Goal: Information Seeking & Learning: Learn about a topic

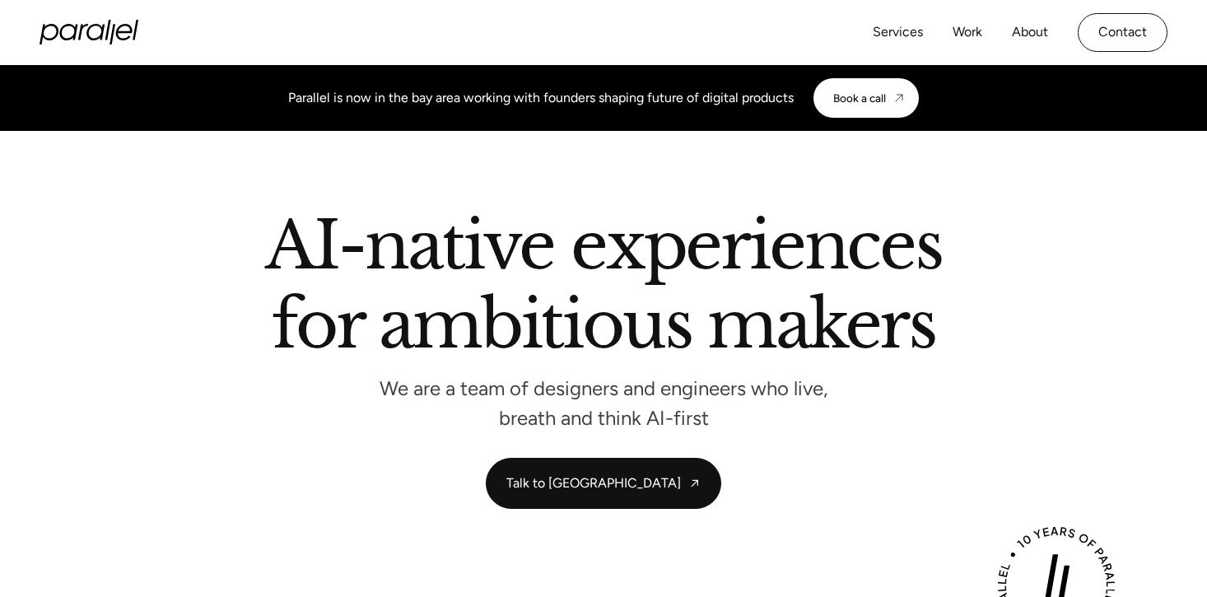
click at [987, 37] on div "Services Work About Careers Contact" at bounding box center [1020, 32] width 295 height 39
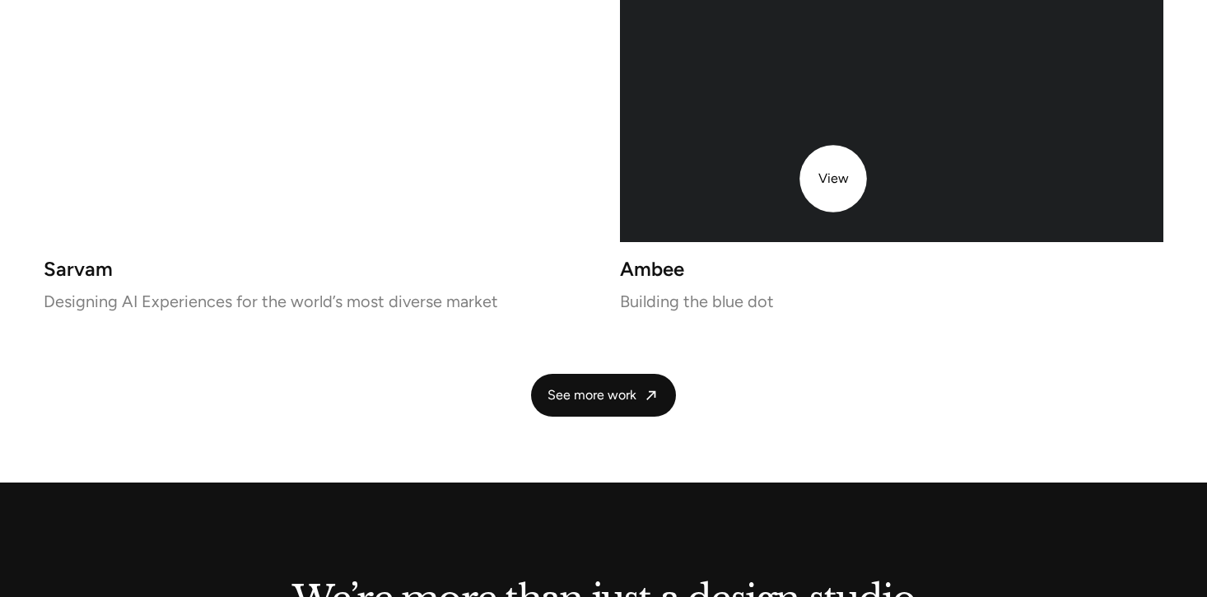
scroll to position [3828, 0]
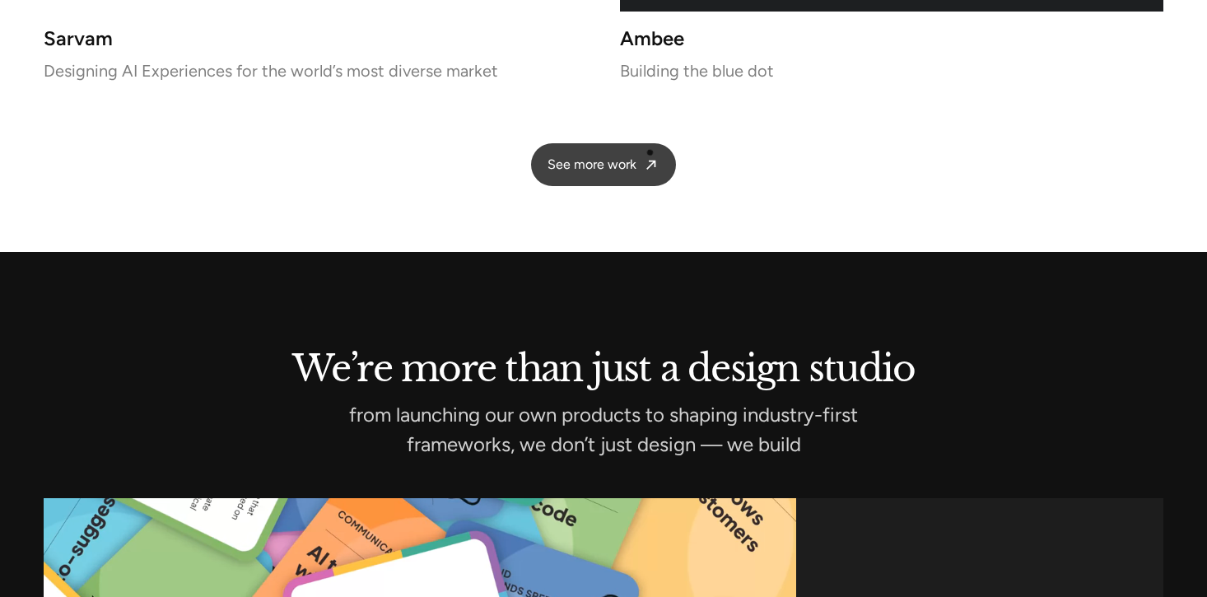
click at [650, 153] on link "See more work" at bounding box center [603, 165] width 145 height 44
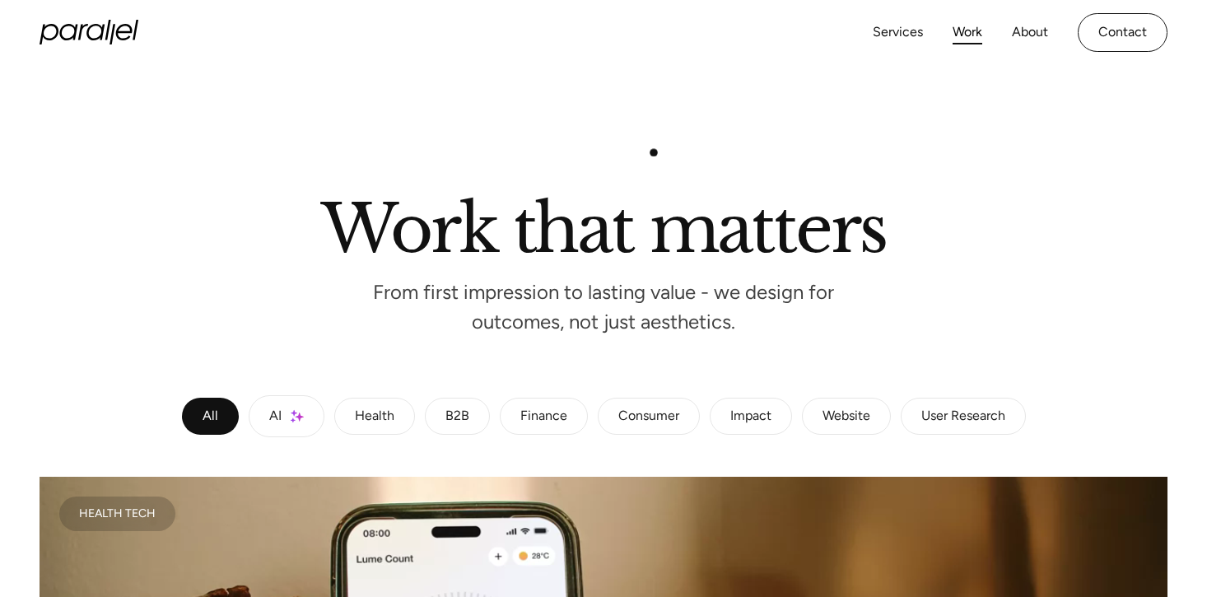
scroll to position [329, 0]
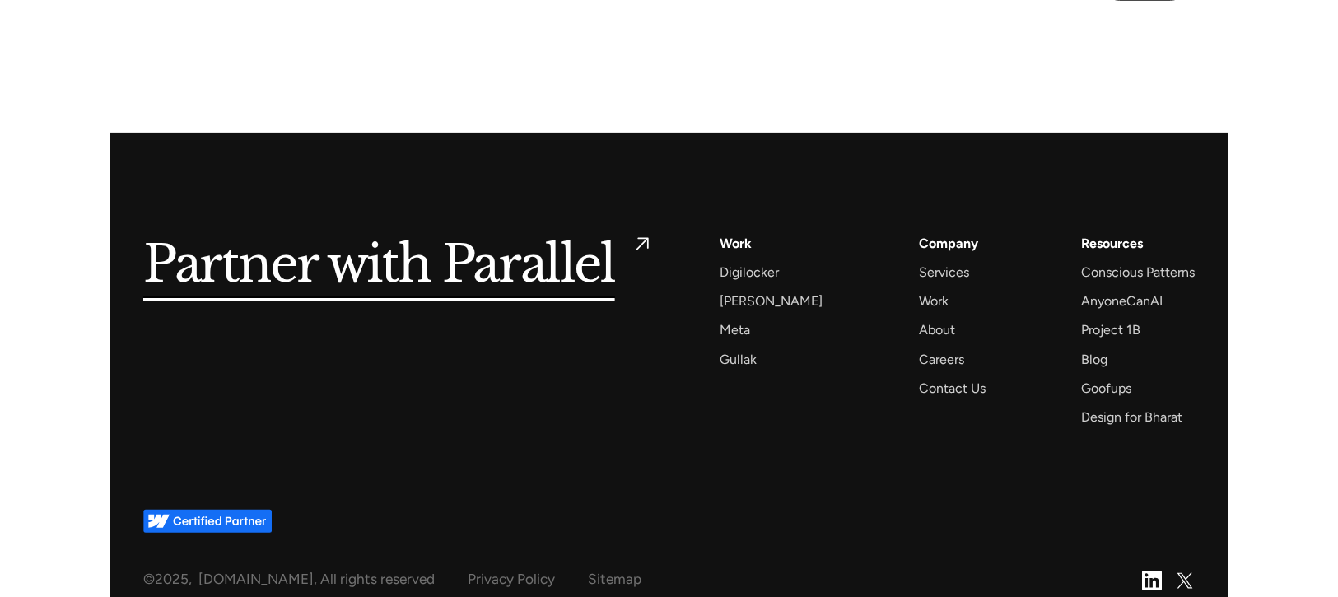
scroll to position [7526, 0]
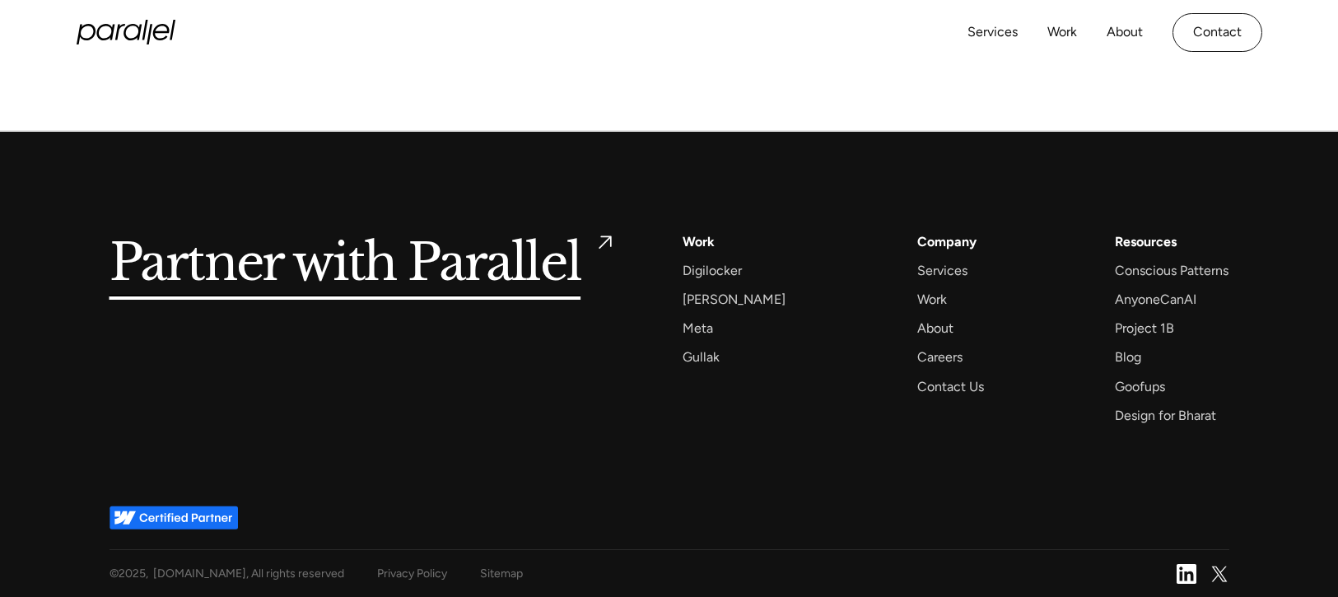
click at [226, 519] on img at bounding box center [174, 518] width 128 height 24
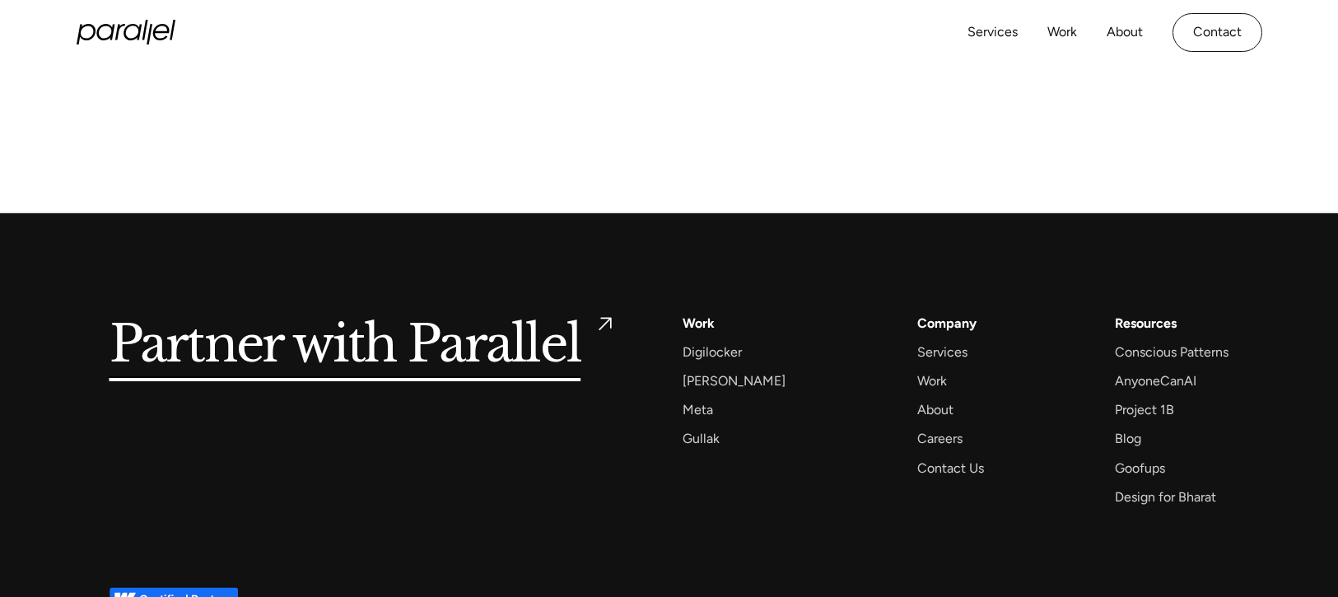
scroll to position [7230, 0]
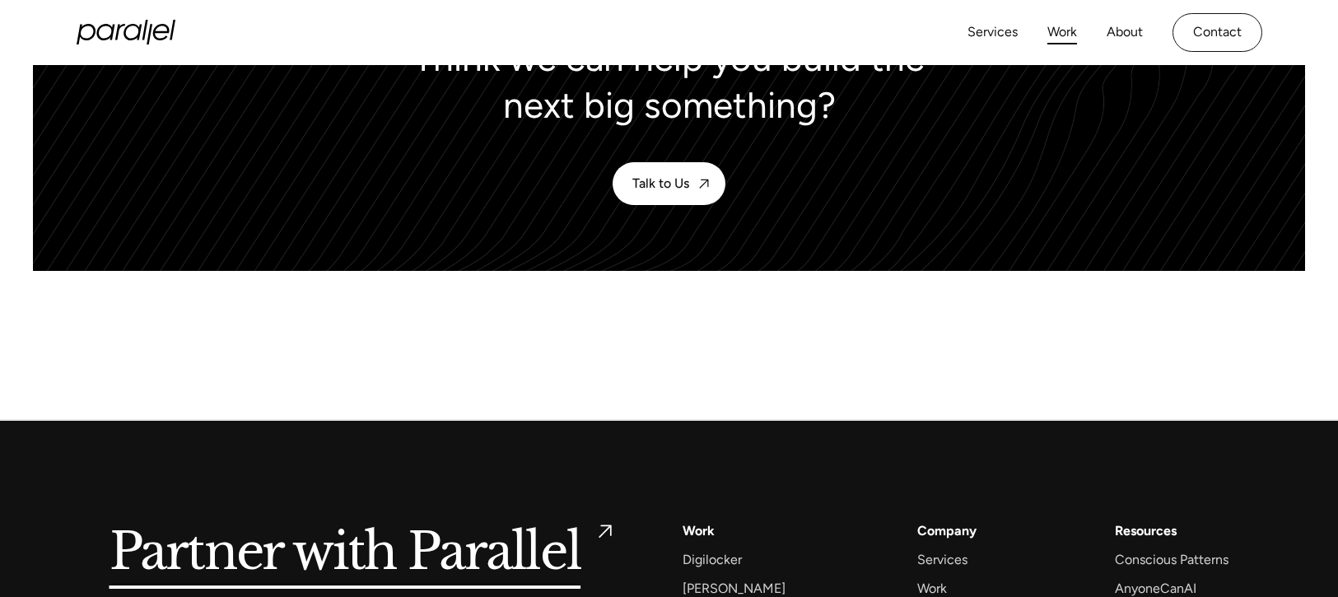
click at [1074, 26] on link "Work" at bounding box center [1062, 33] width 30 height 24
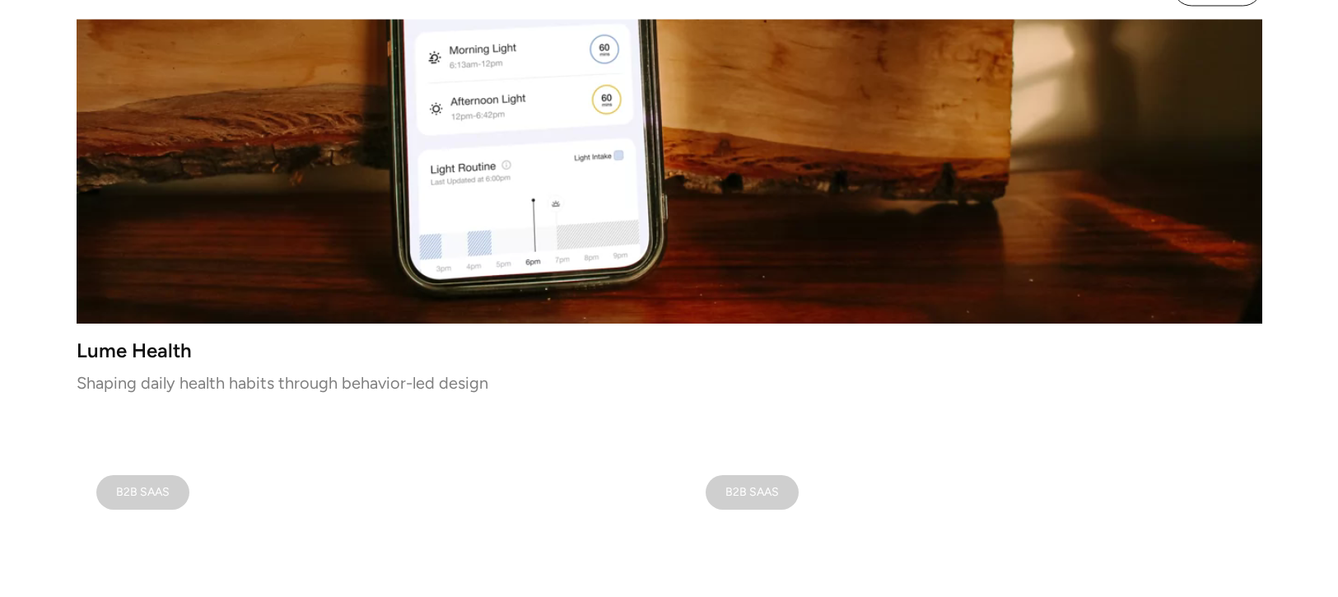
scroll to position [319, 0]
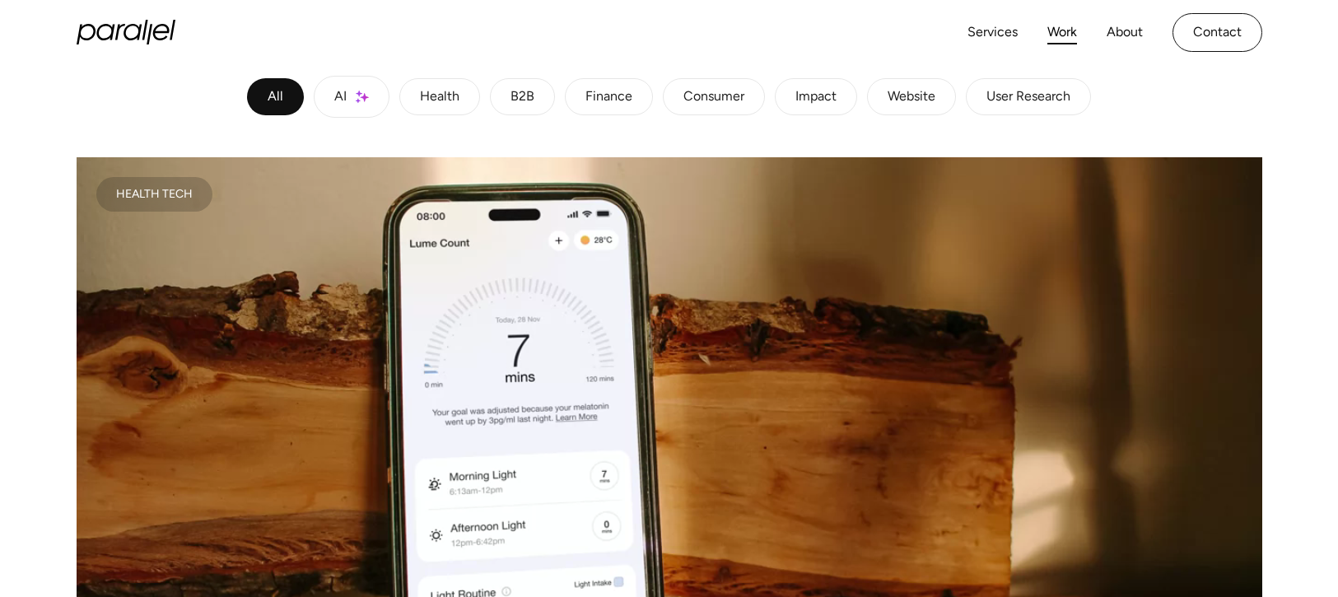
click at [440, 115] on link "Health" at bounding box center [439, 97] width 81 height 38
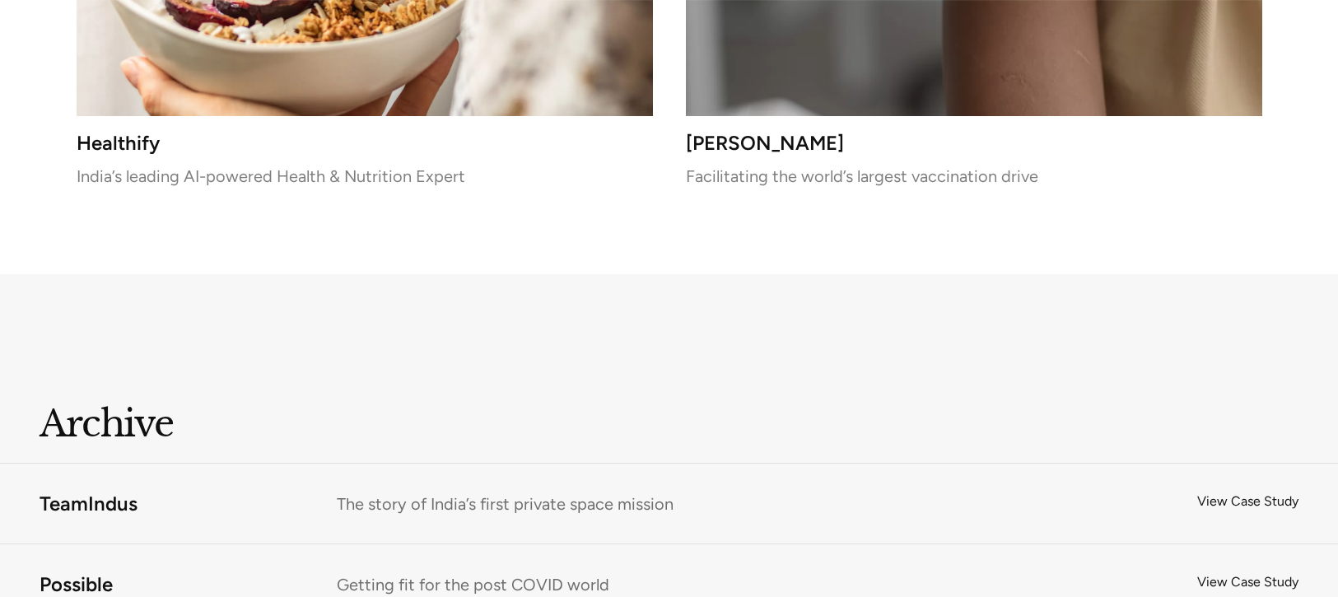
scroll to position [1464, 0]
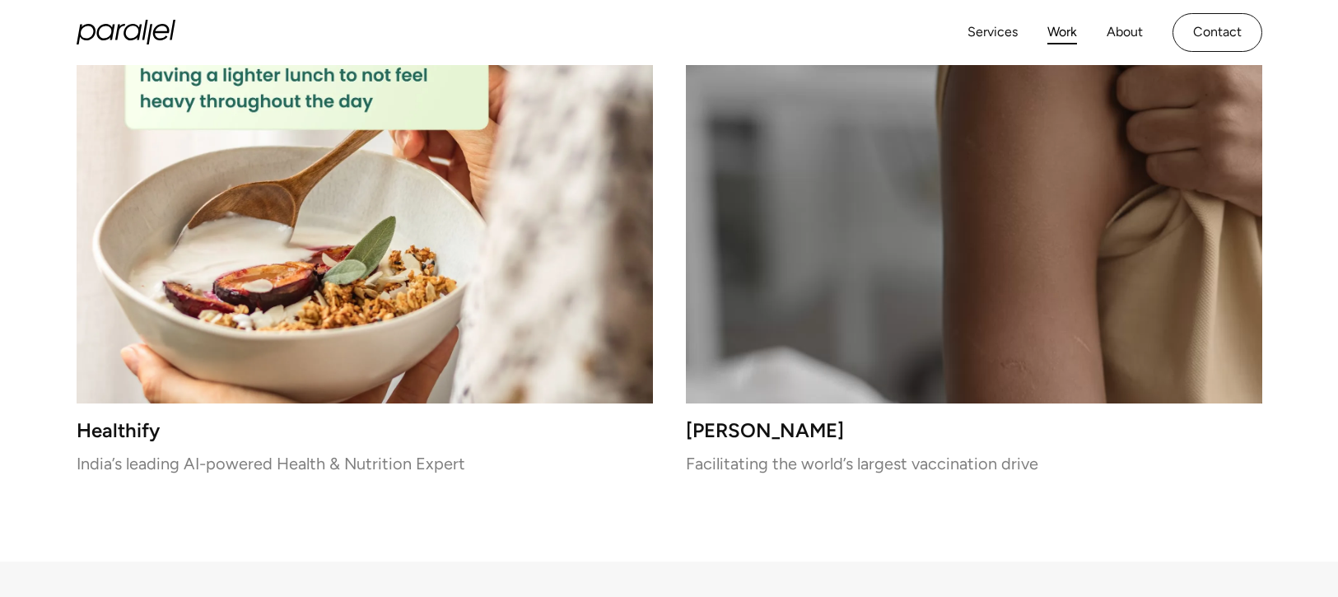
scroll to position [913, 0]
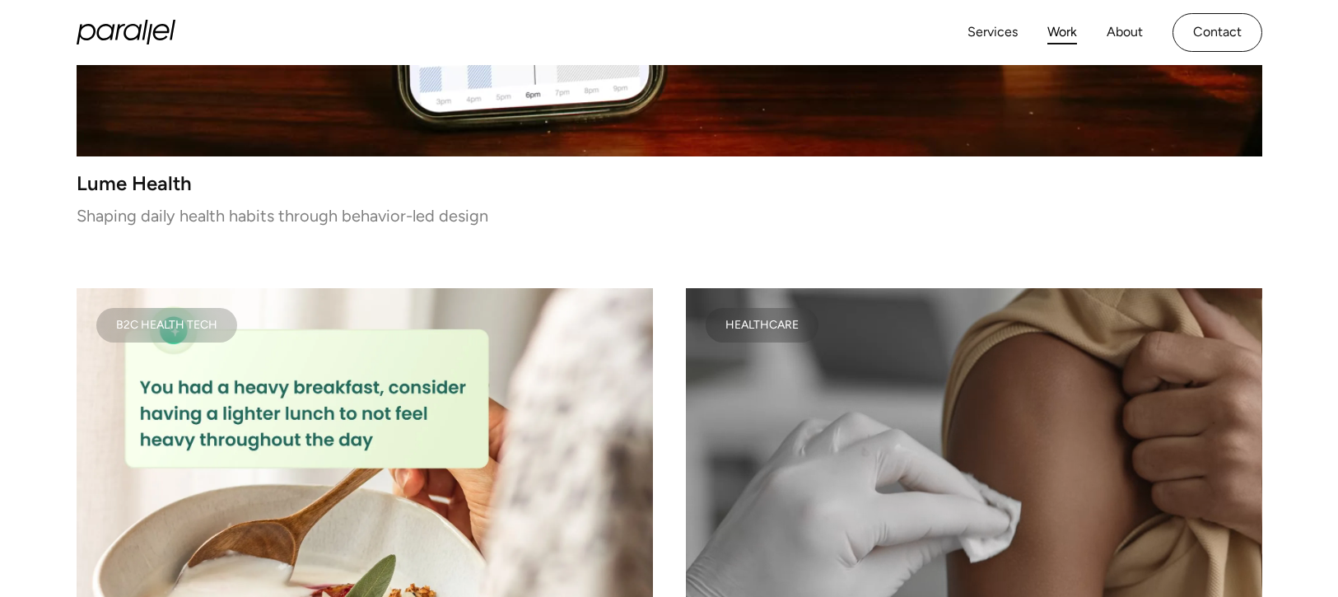
click at [1056, 35] on link "Work" at bounding box center [1062, 33] width 30 height 24
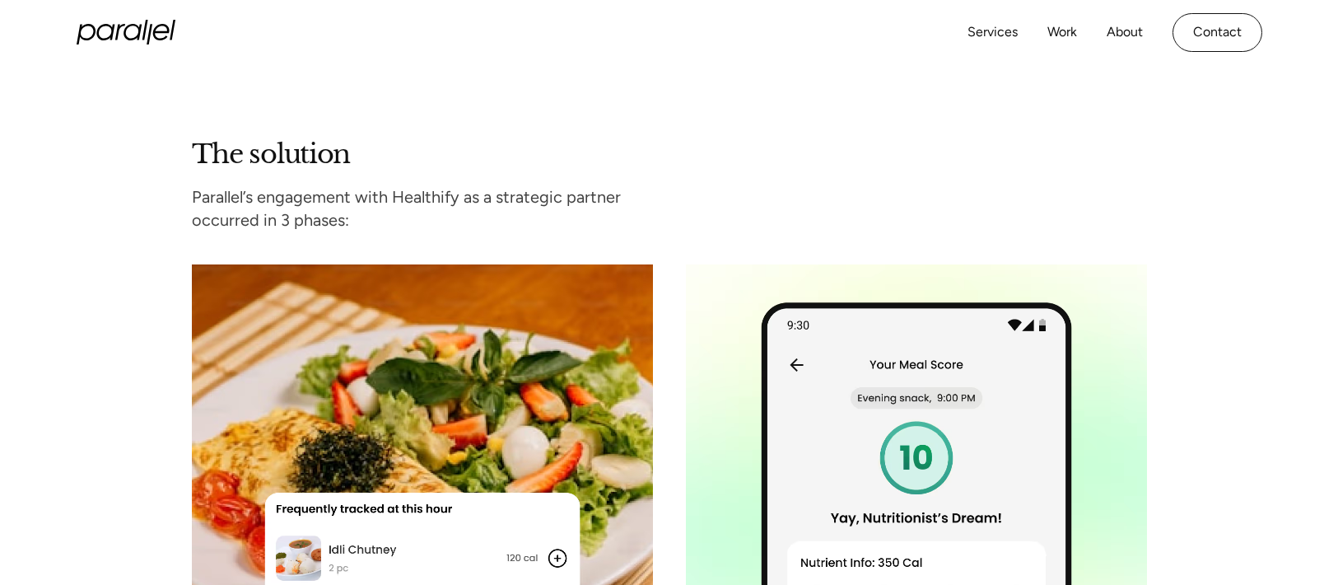
scroll to position [2708, 0]
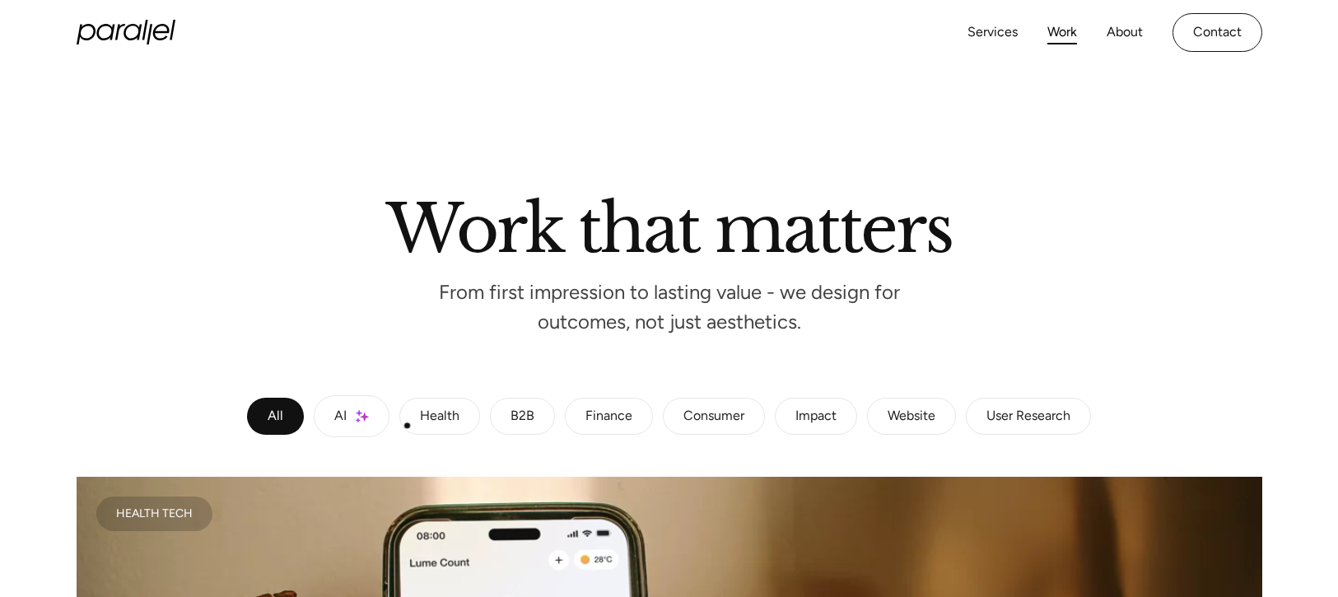
click at [378, 416] on link "AI" at bounding box center [352, 416] width 76 height 42
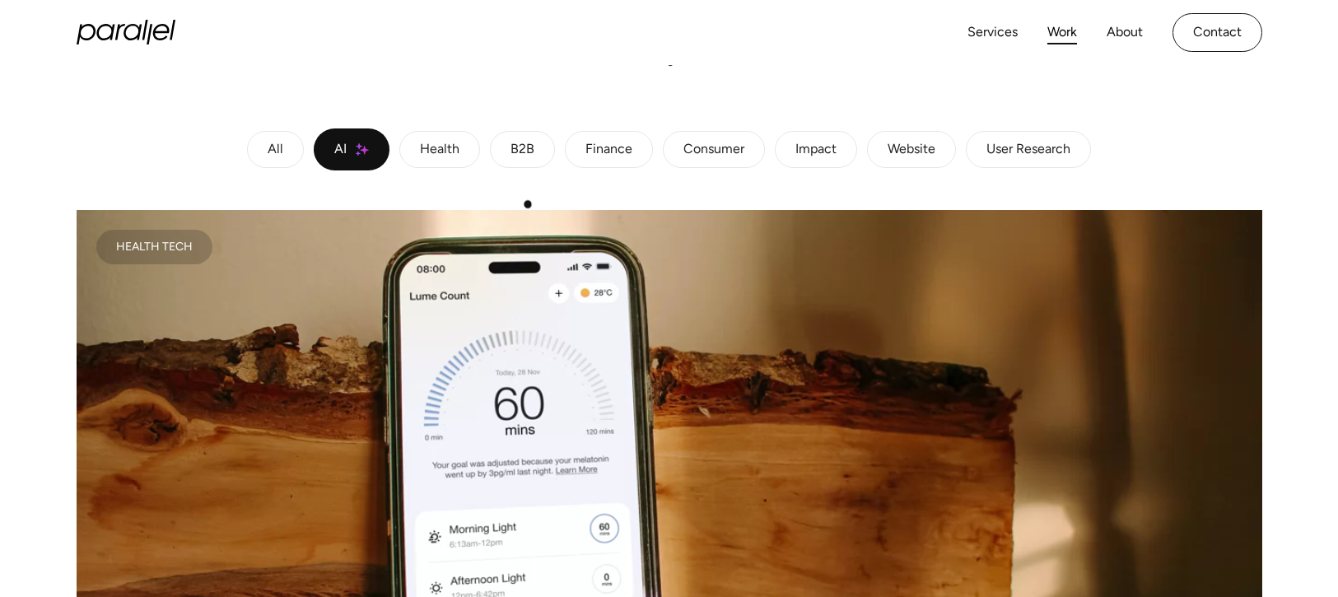
scroll to position [265, 0]
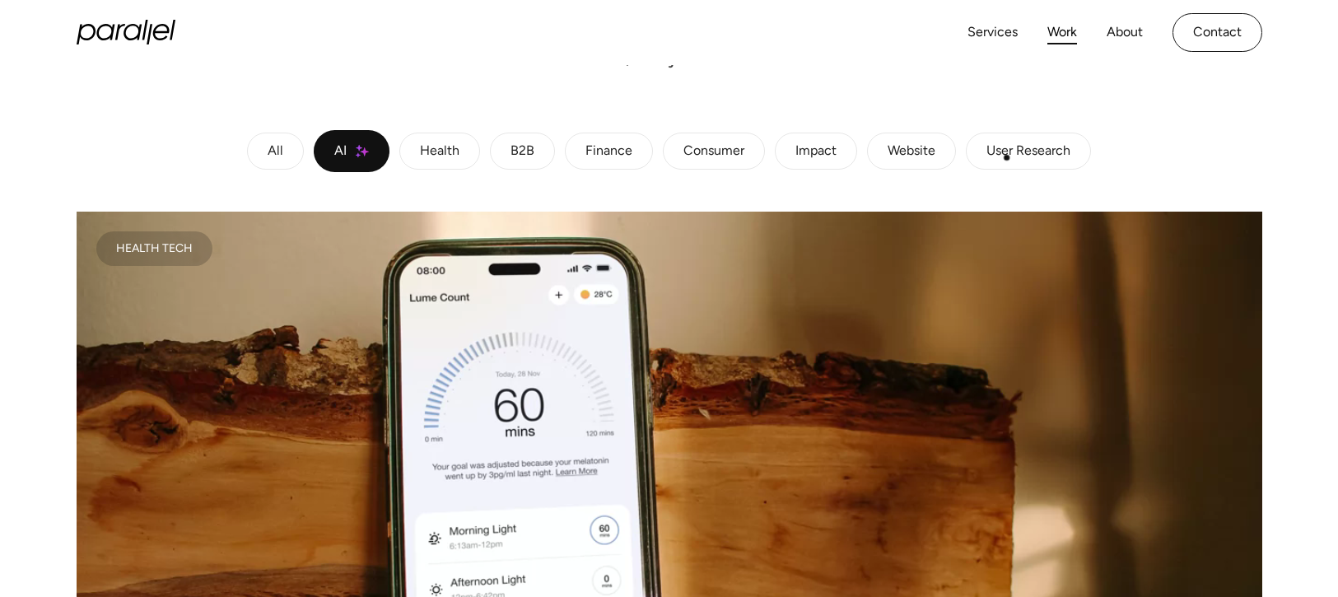
click at [1056, 156] on div "User Research" at bounding box center [1028, 152] width 84 height 10
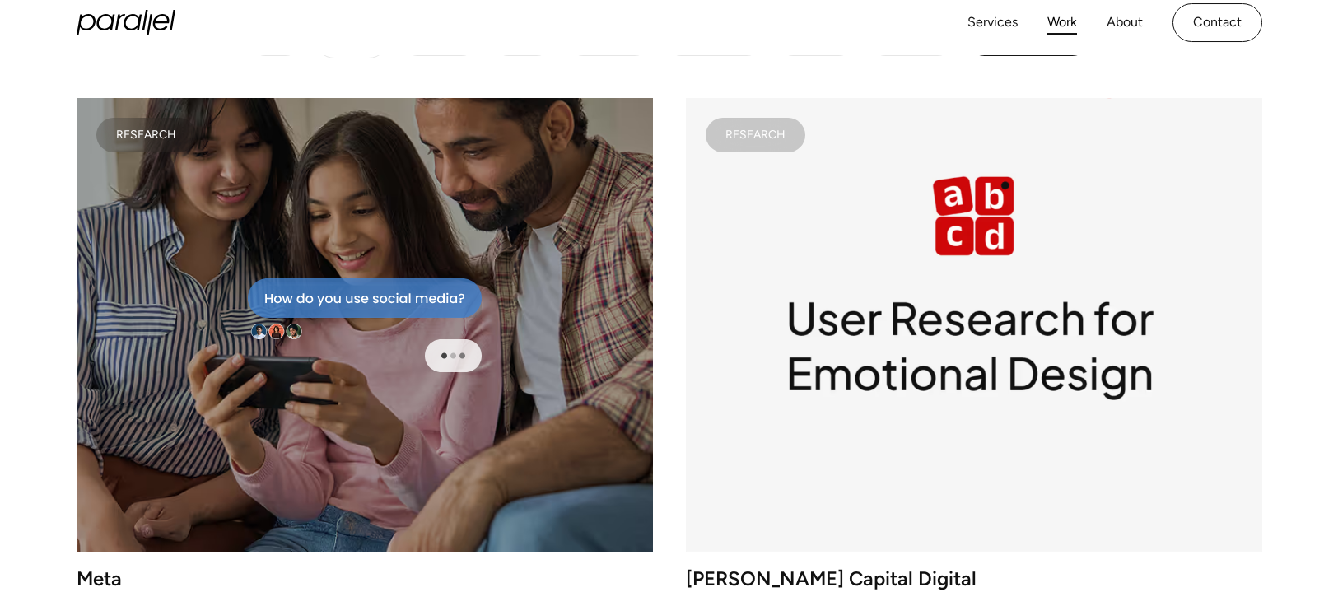
scroll to position [0, 0]
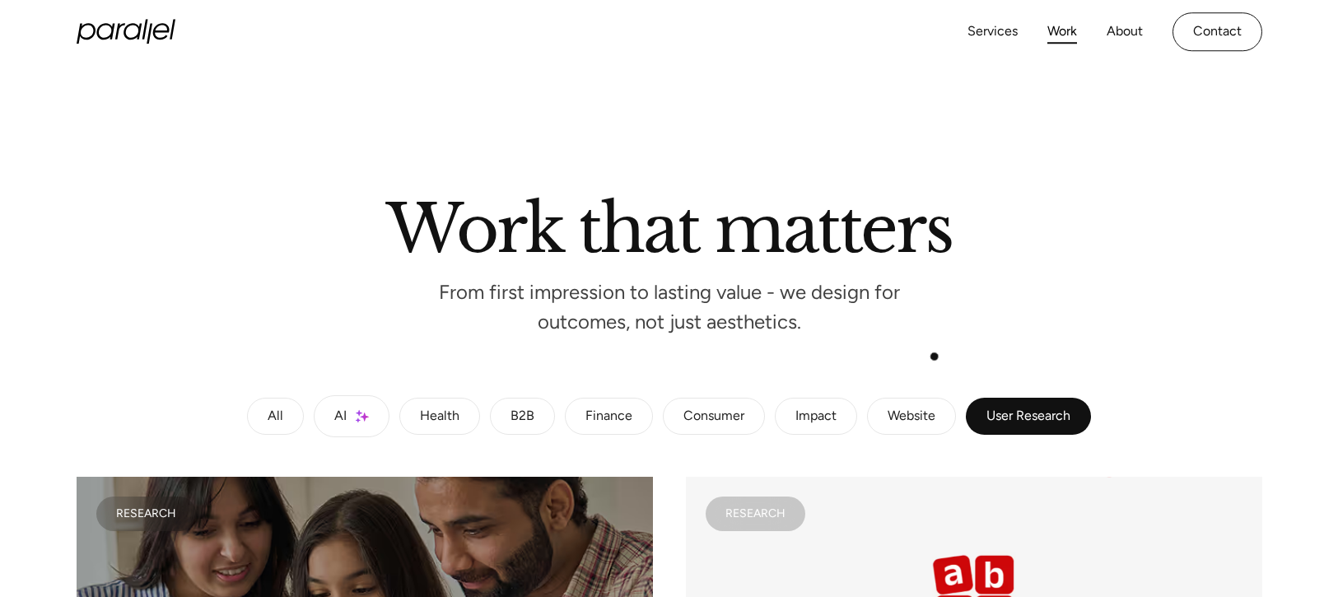
click at [940, 419] on link "Website" at bounding box center [911, 417] width 89 height 38
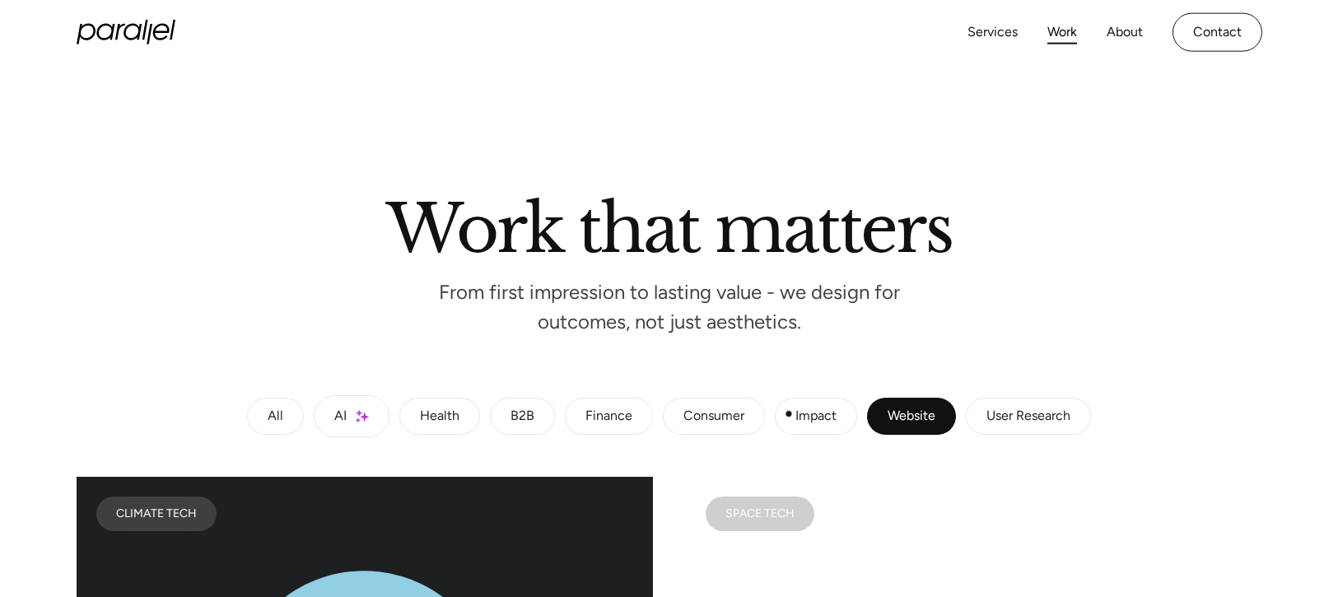
click at [809, 431] on link "Impact" at bounding box center [816, 417] width 82 height 38
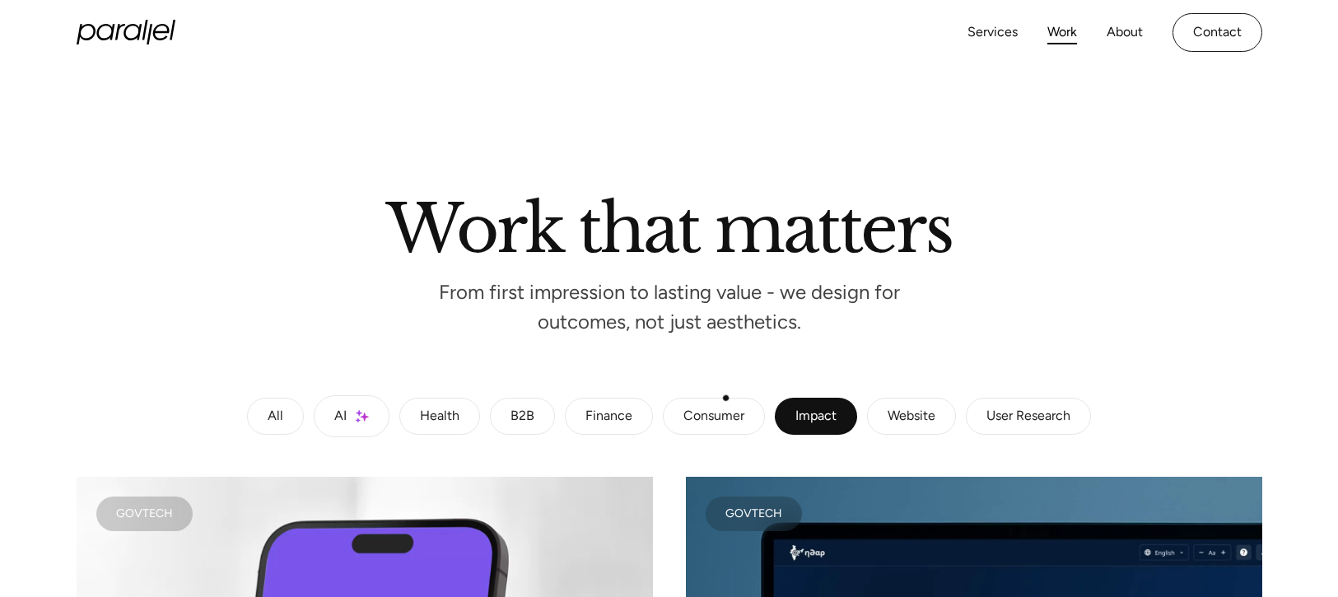
click at [723, 412] on div "Consumer" at bounding box center [713, 417] width 61 height 10
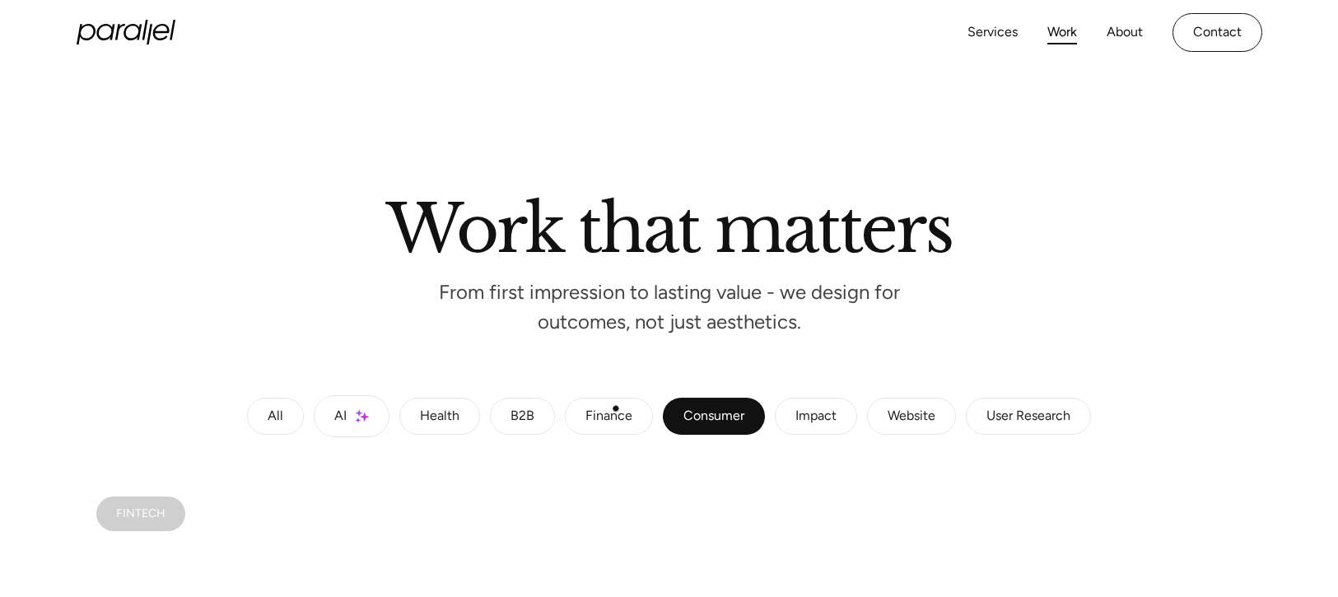
click at [608, 417] on div "Finance" at bounding box center [608, 417] width 47 height 10
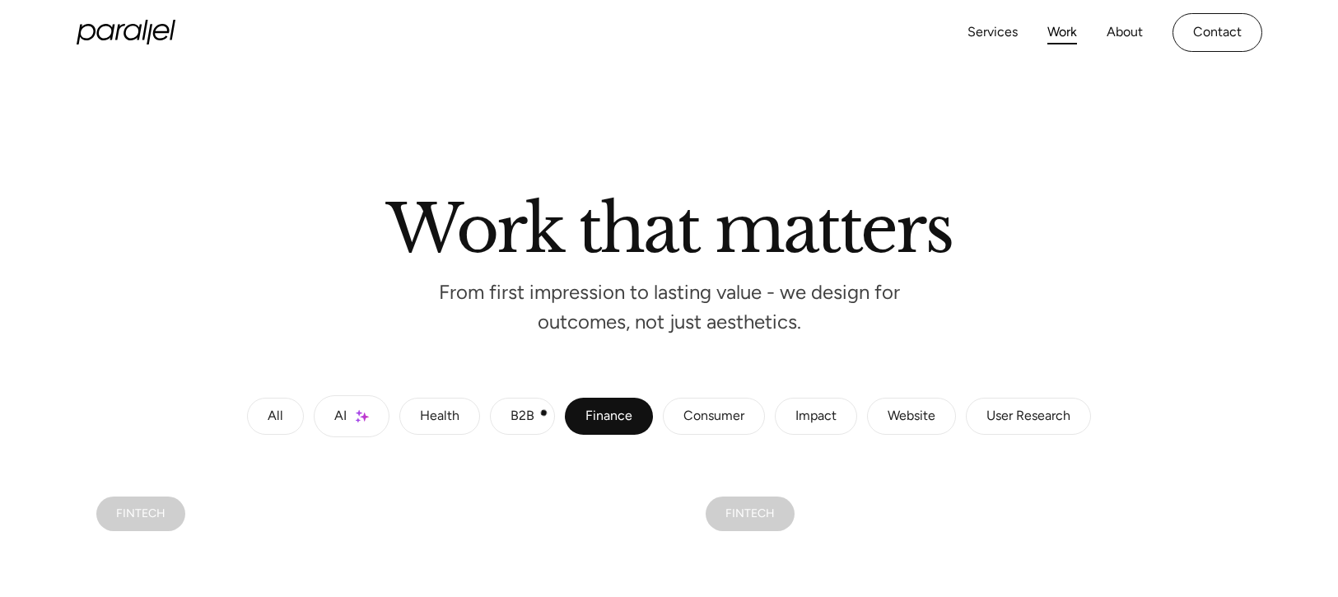
click at [537, 413] on link "B2B" at bounding box center [522, 417] width 65 height 38
click at [440, 398] on link "Health" at bounding box center [439, 417] width 81 height 38
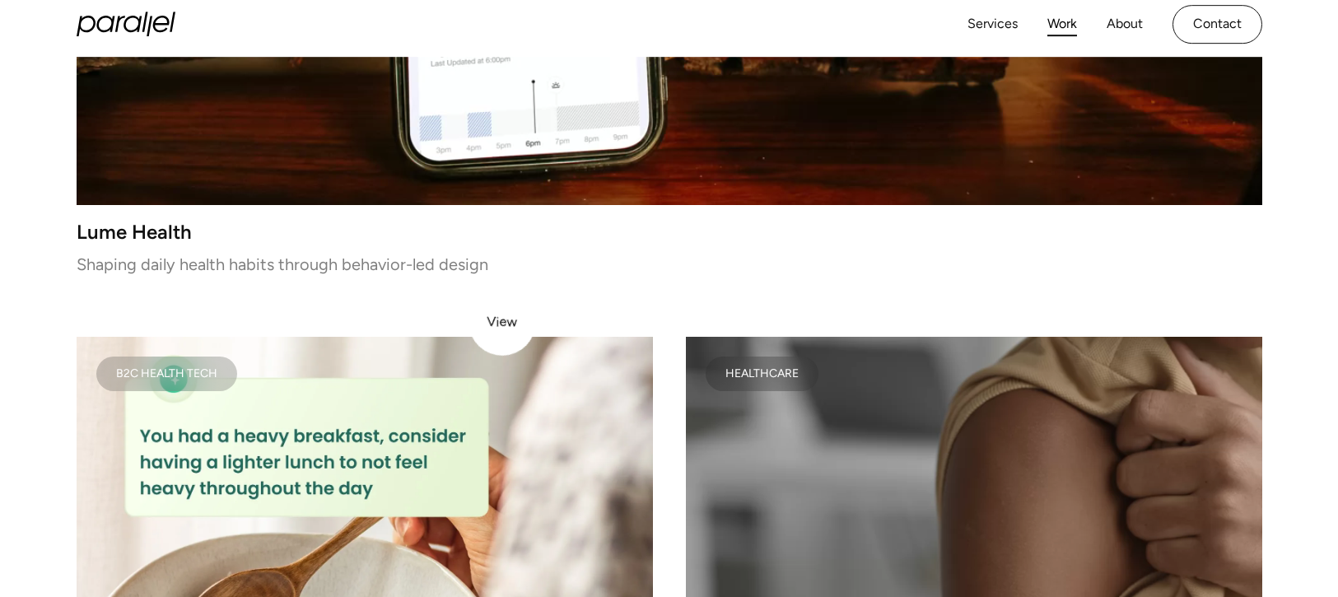
scroll to position [204, 0]
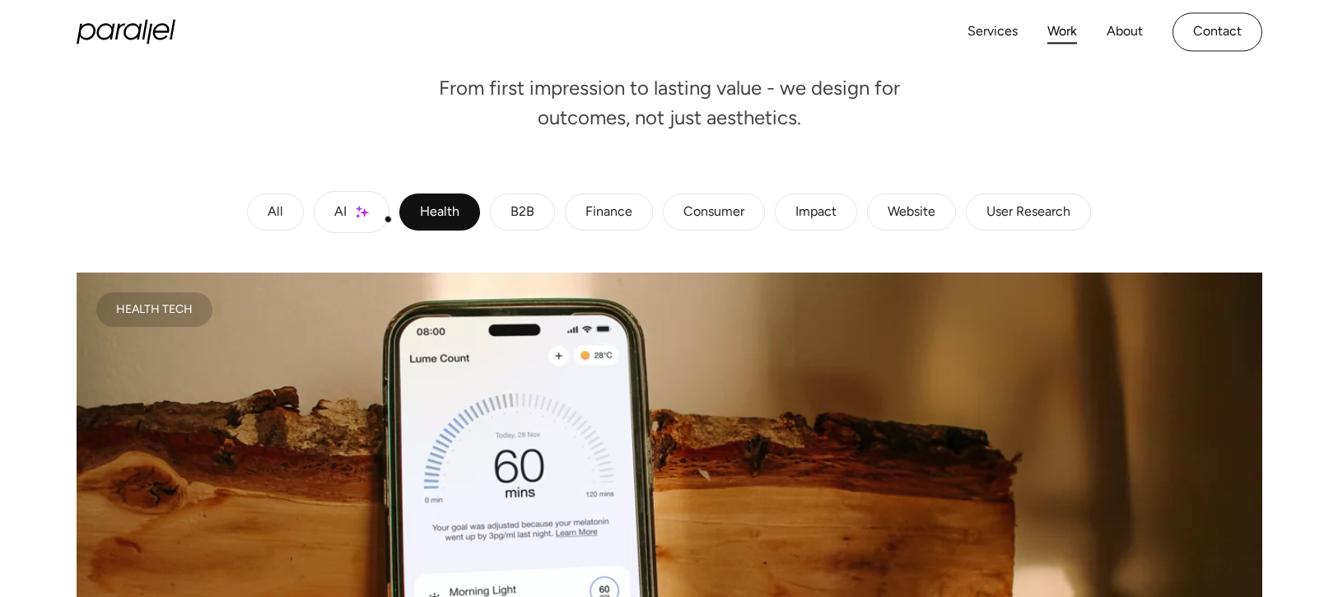
click at [386, 217] on link "AI" at bounding box center [352, 212] width 76 height 42
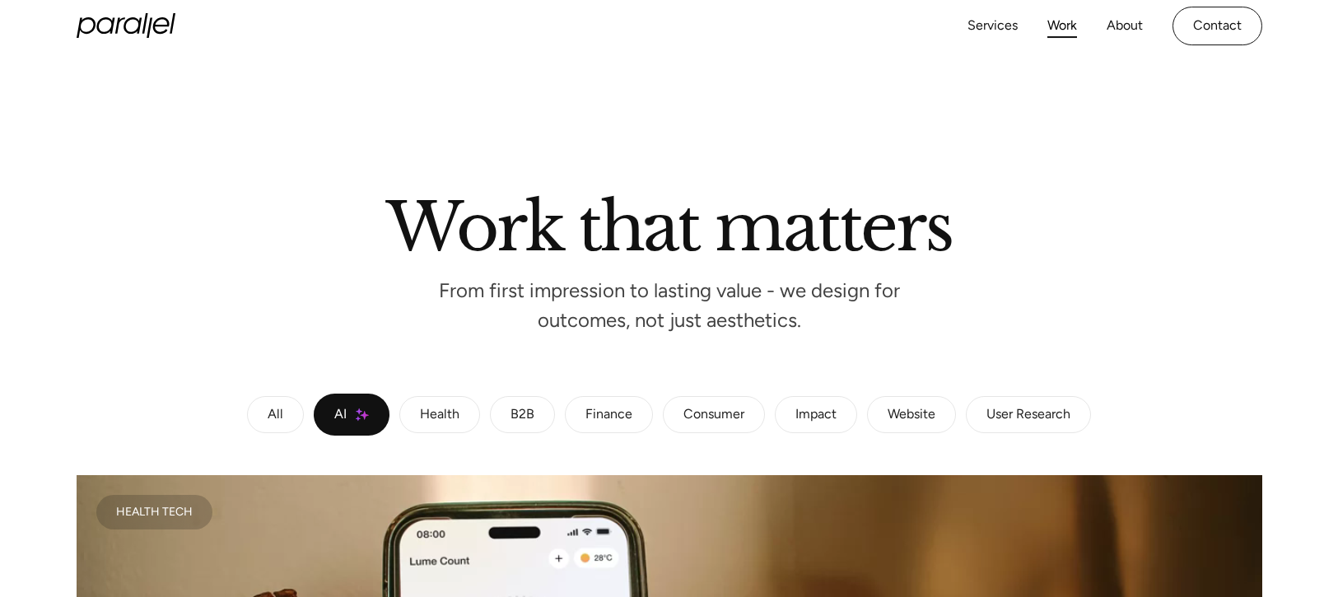
scroll to position [0, 0]
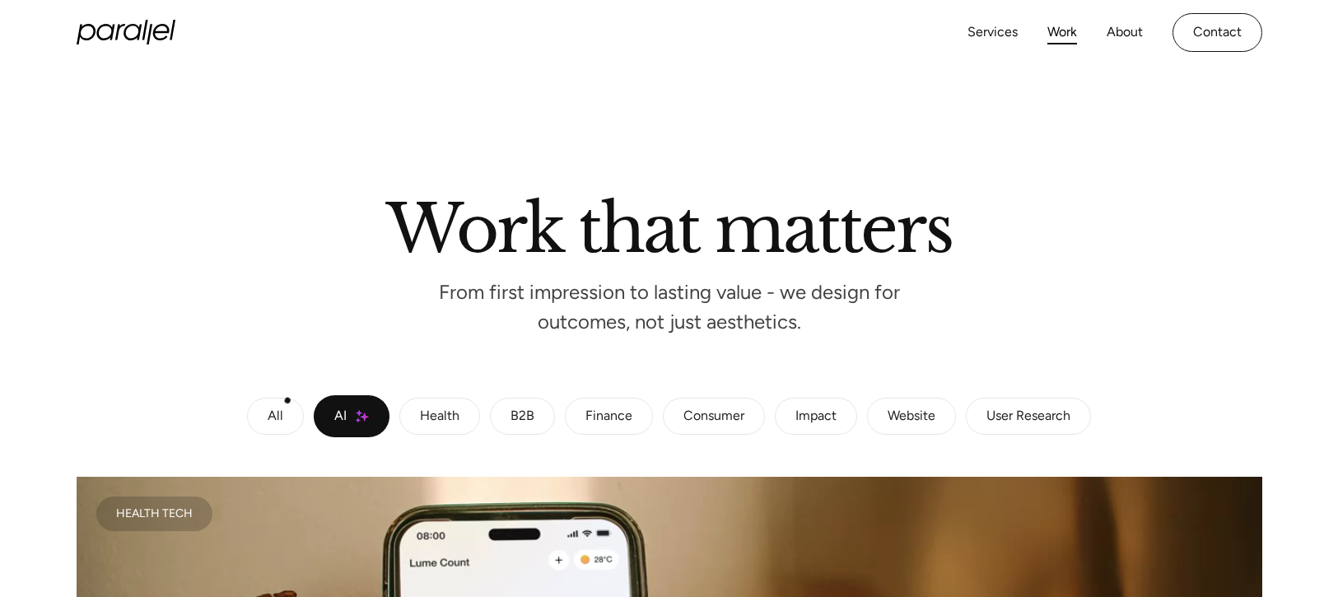
click at [287, 401] on link "All" at bounding box center [275, 417] width 57 height 38
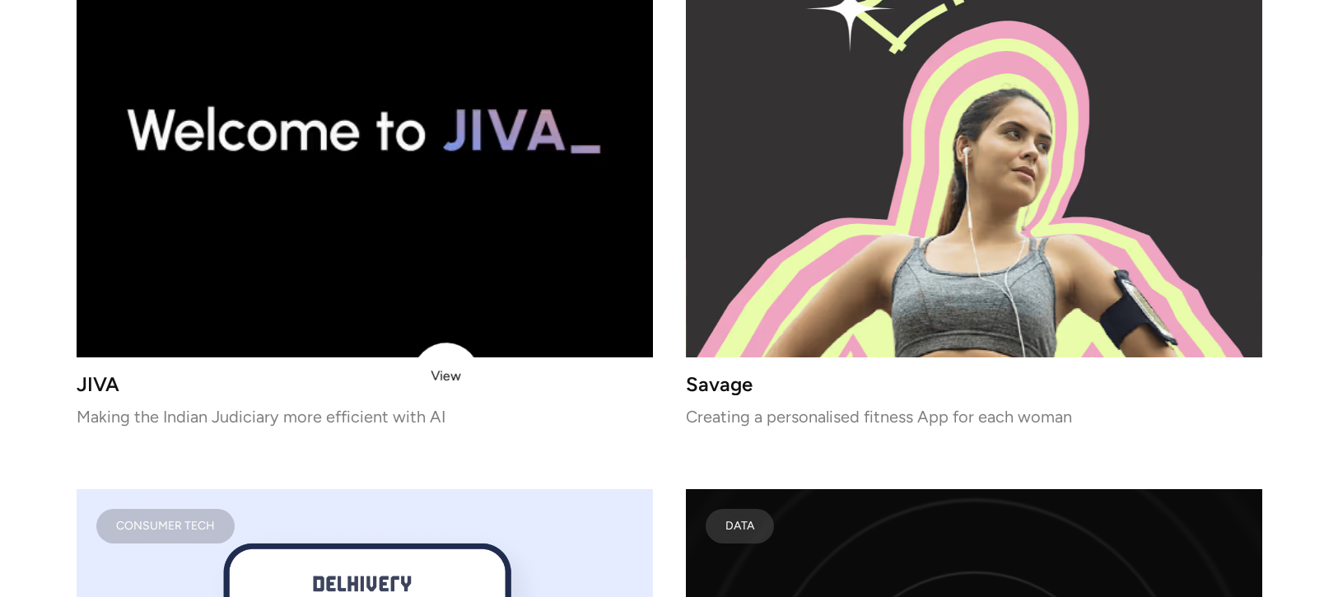
scroll to position [7287, 0]
